Goal: Information Seeking & Learning: Learn about a topic

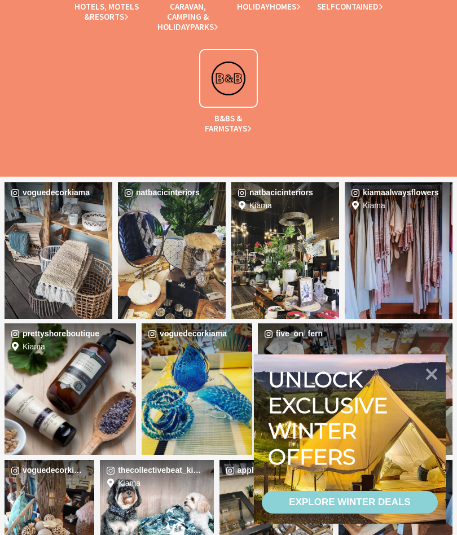
scroll to position [1730, 0]
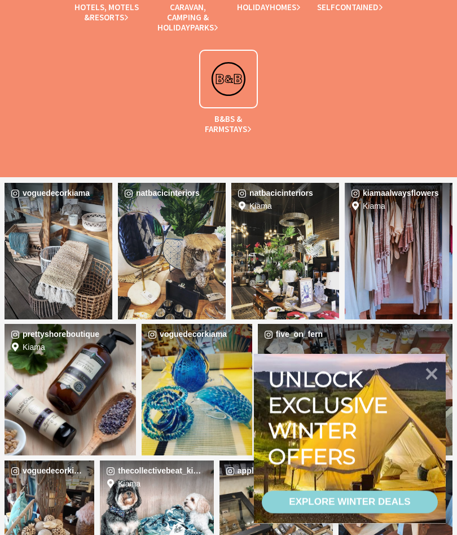
click at [303, 248] on div "Location [GEOGRAPHIC_DATA]" at bounding box center [321, 252] width 36 height 136
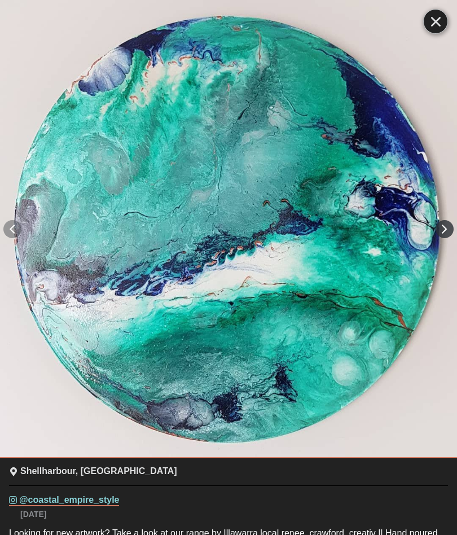
click at [442, 229] on button "Right" at bounding box center [445, 229] width 18 height 18
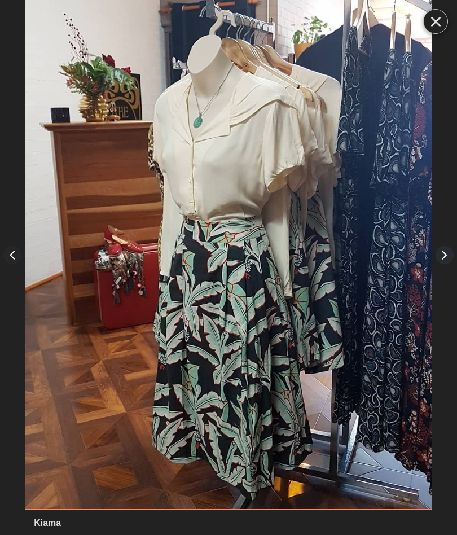
click at [437, 256] on button "Right" at bounding box center [445, 255] width 18 height 18
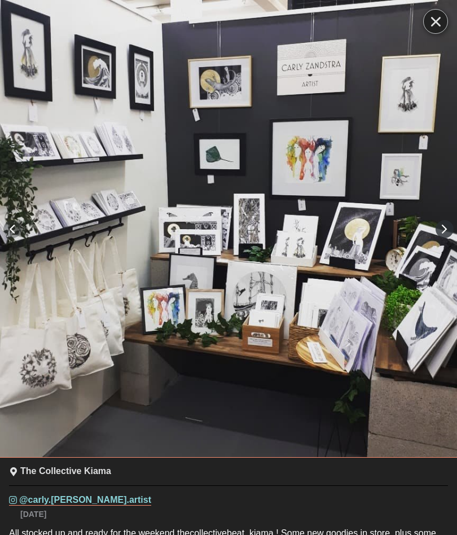
click at [448, 233] on button "Right" at bounding box center [445, 229] width 18 height 18
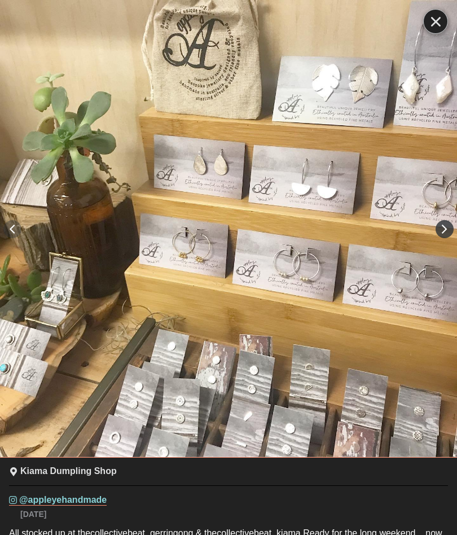
click at [449, 229] on button "Right" at bounding box center [445, 229] width 18 height 18
